Goal: Task Accomplishment & Management: Complete application form

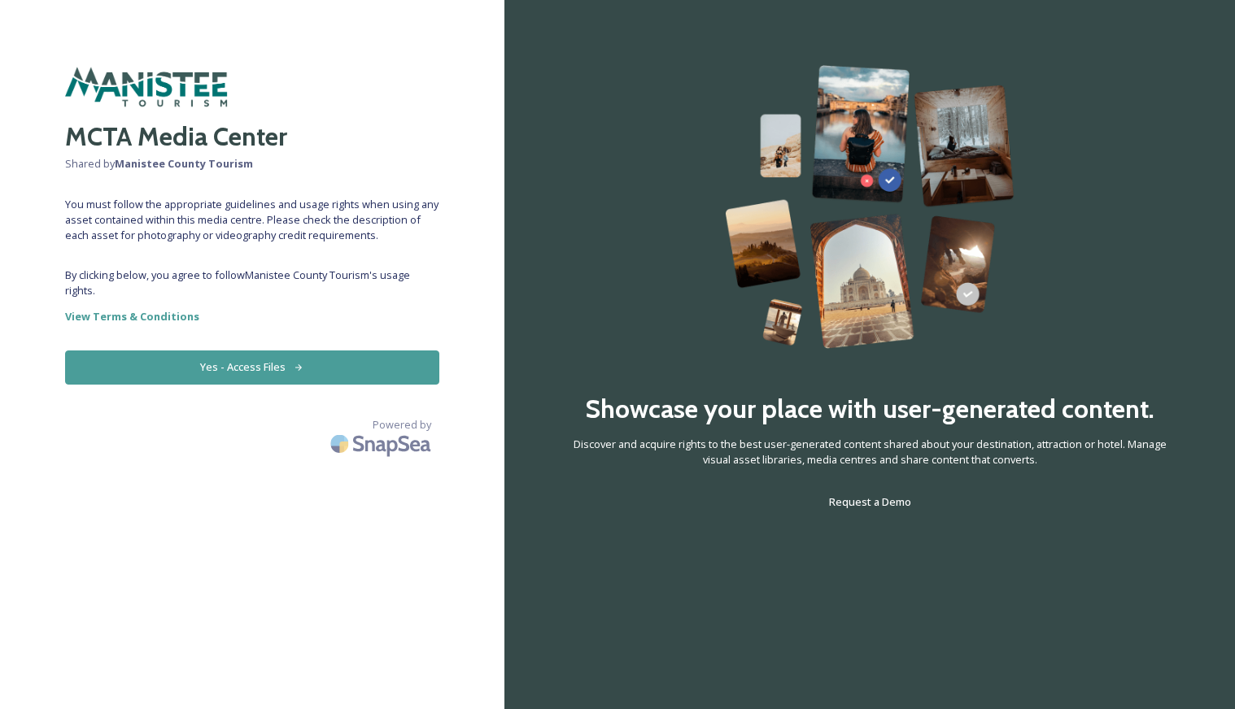
click at [298, 364] on icon at bounding box center [298, 367] width 7 height 7
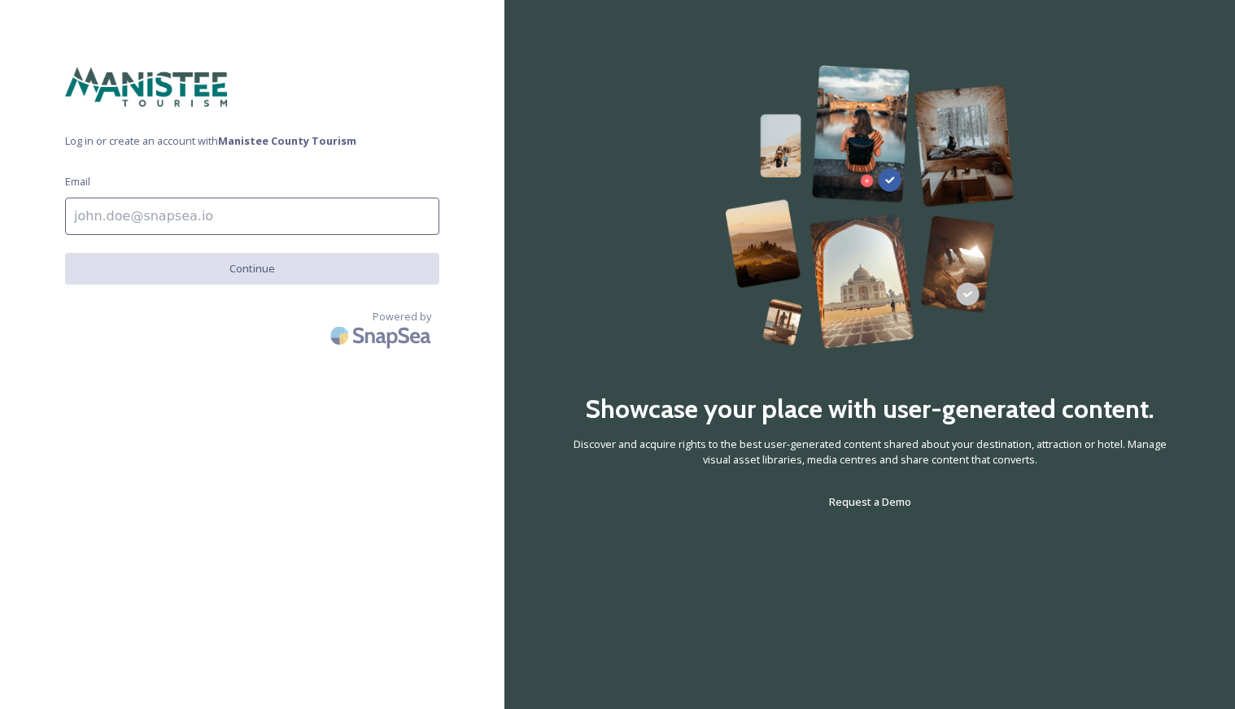
click at [262, 207] on input at bounding box center [252, 216] width 374 height 37
type input "[EMAIL_ADDRESS][DOMAIN_NAME]"
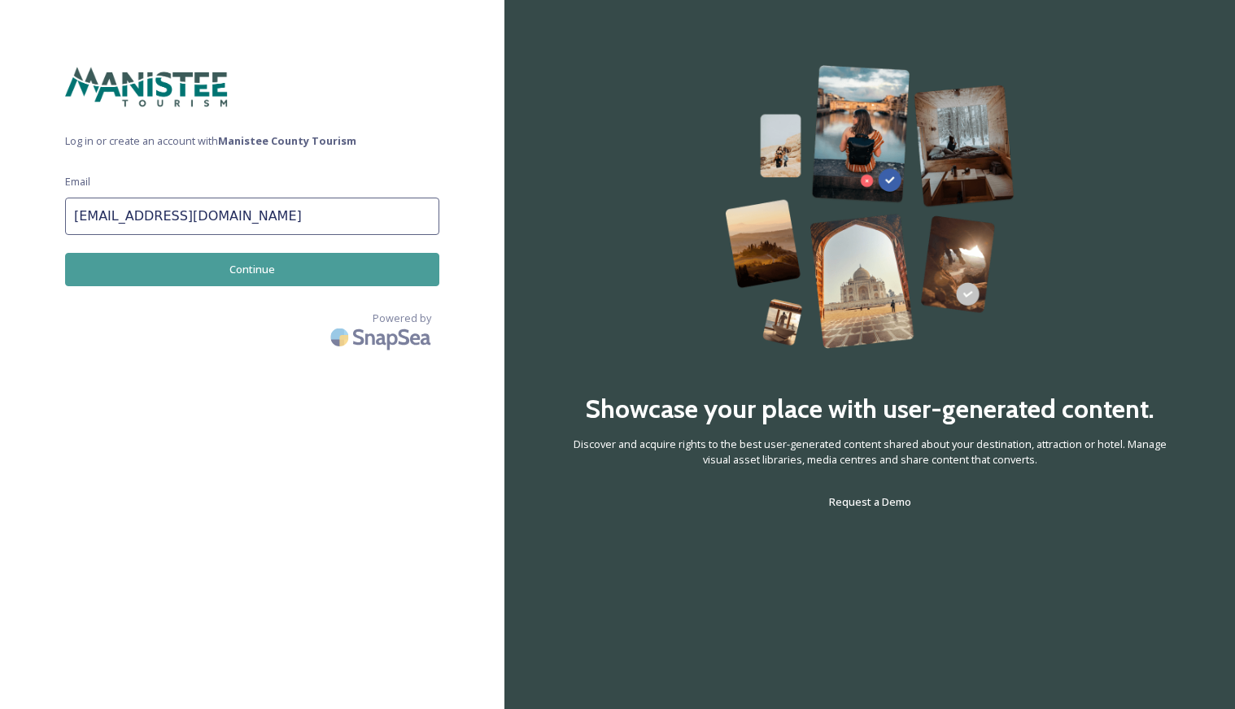
click at [250, 273] on button "Continue" at bounding box center [252, 269] width 374 height 33
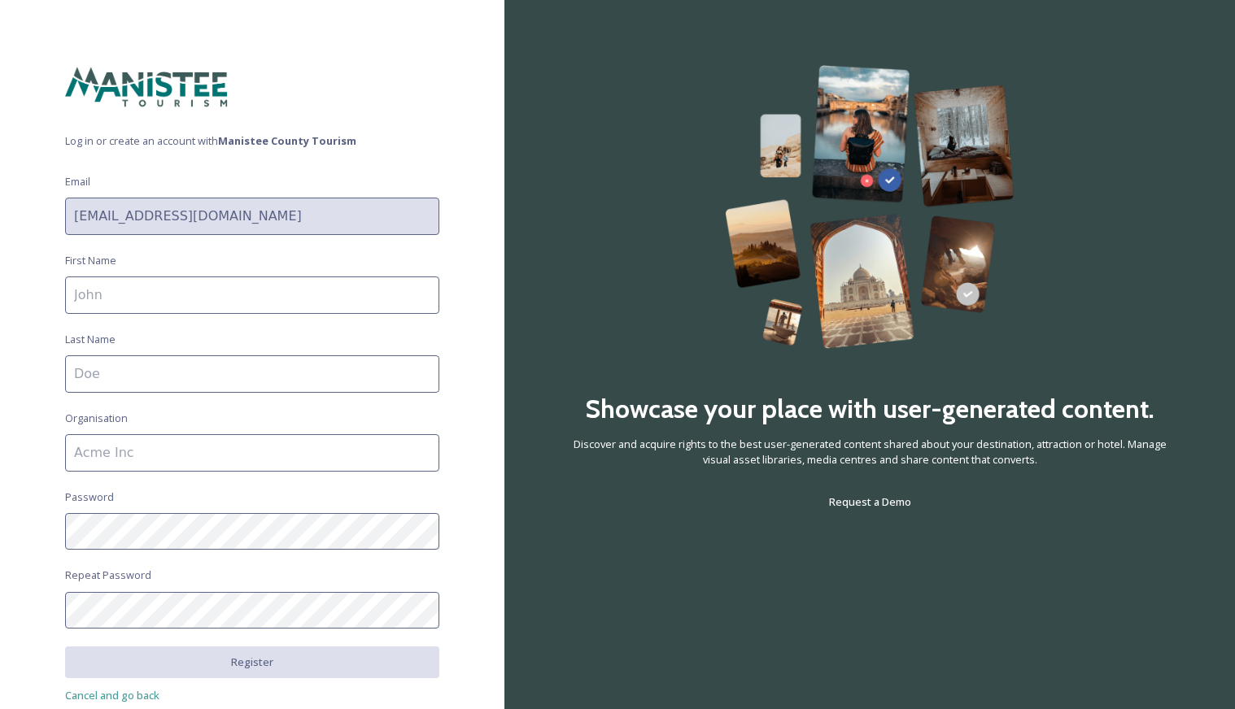
click at [234, 295] on input at bounding box center [252, 295] width 374 height 37
type input "[PERSON_NAME]"
type input "Motel [GEOGRAPHIC_DATA]"
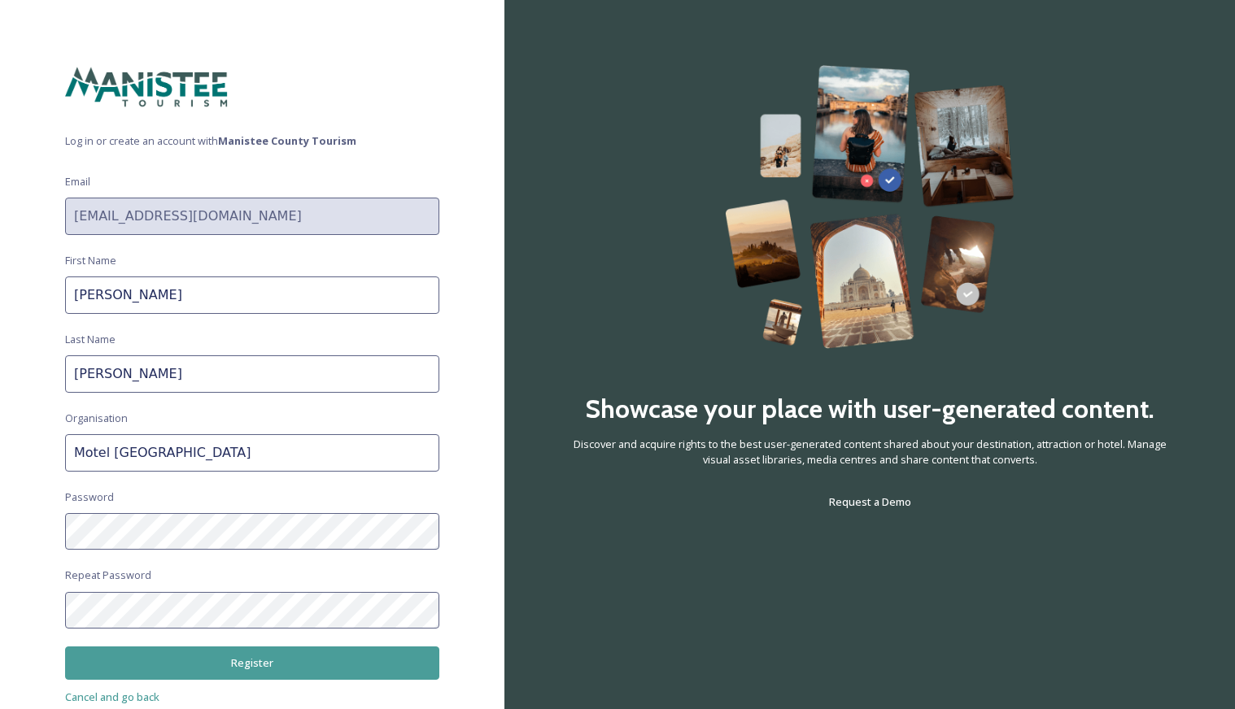
click at [216, 662] on button "Register" at bounding box center [252, 663] width 374 height 33
